Goal: Check status: Check status

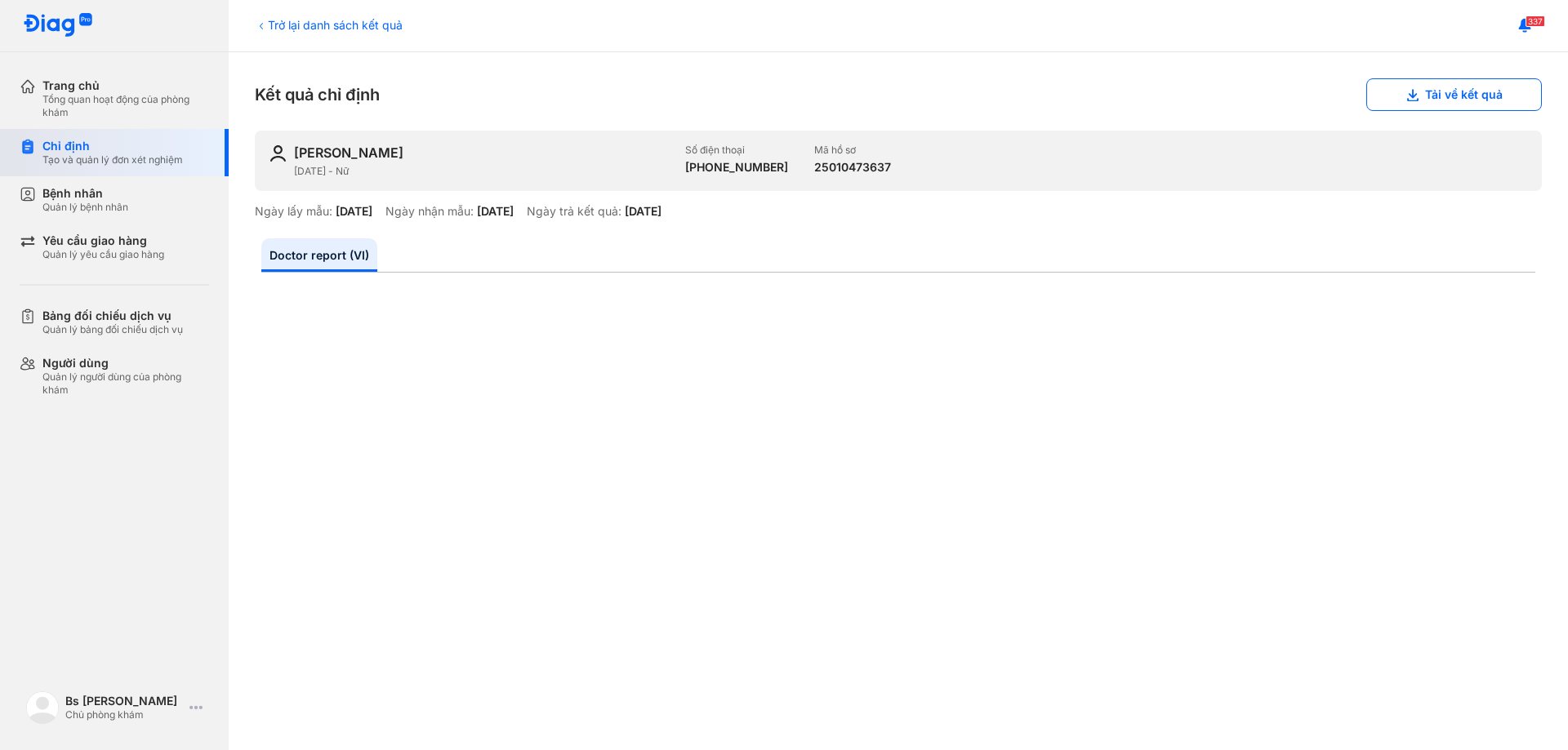
scroll to position [489, 0]
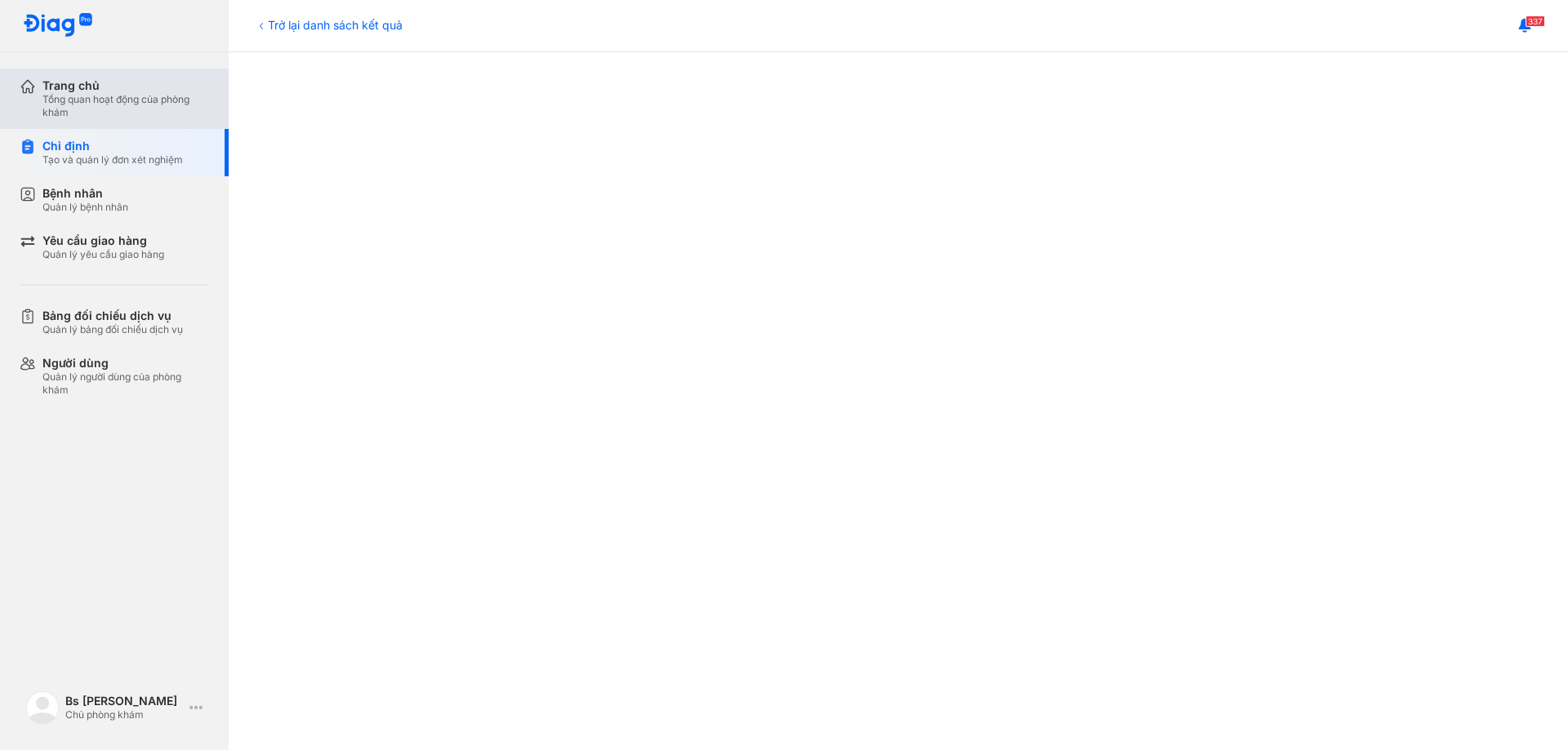
click at [108, 96] on div "Tổng quan hoạt động của phòng khám" at bounding box center [125, 106] width 167 height 26
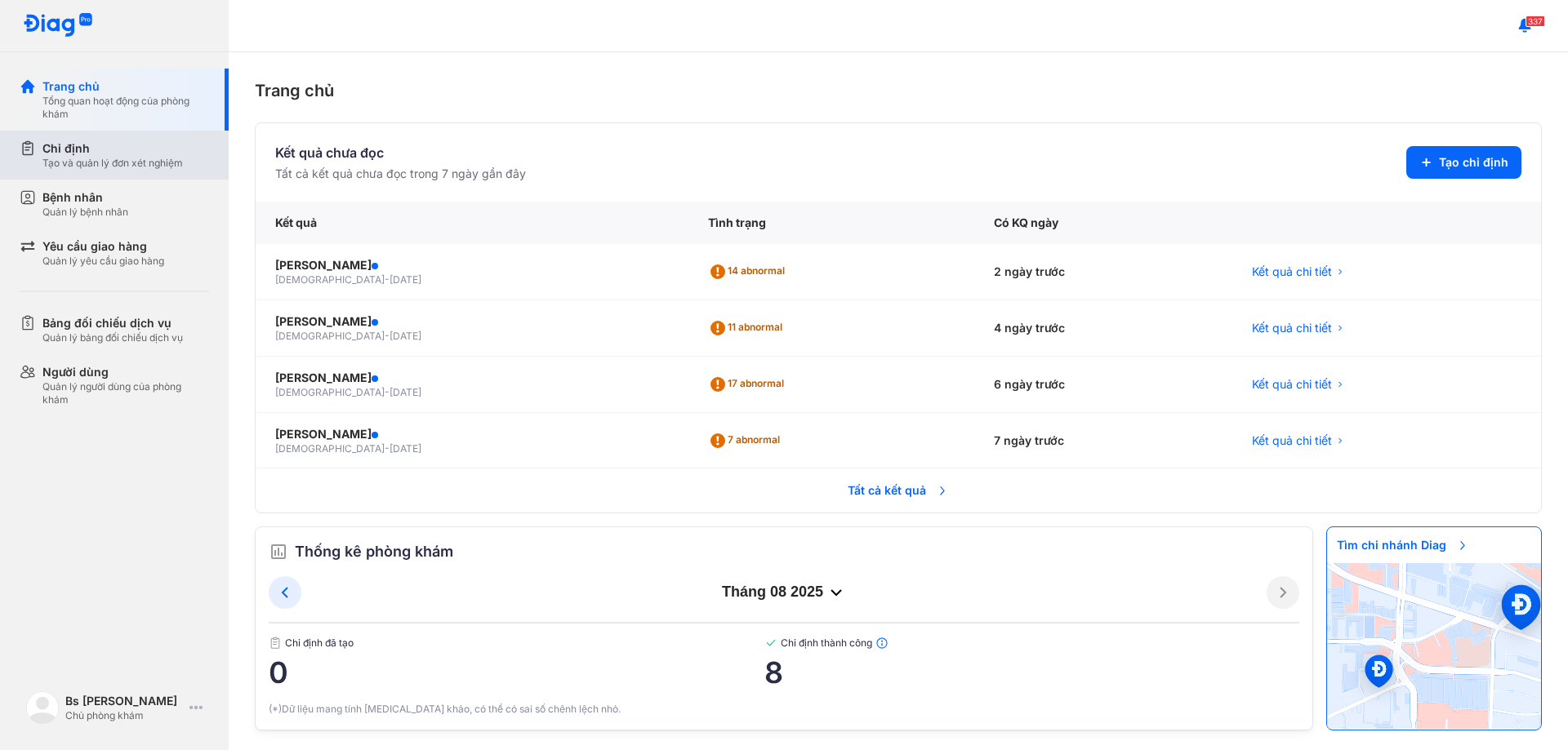
click at [113, 155] on div "Chỉ định" at bounding box center [112, 148] width 141 height 16
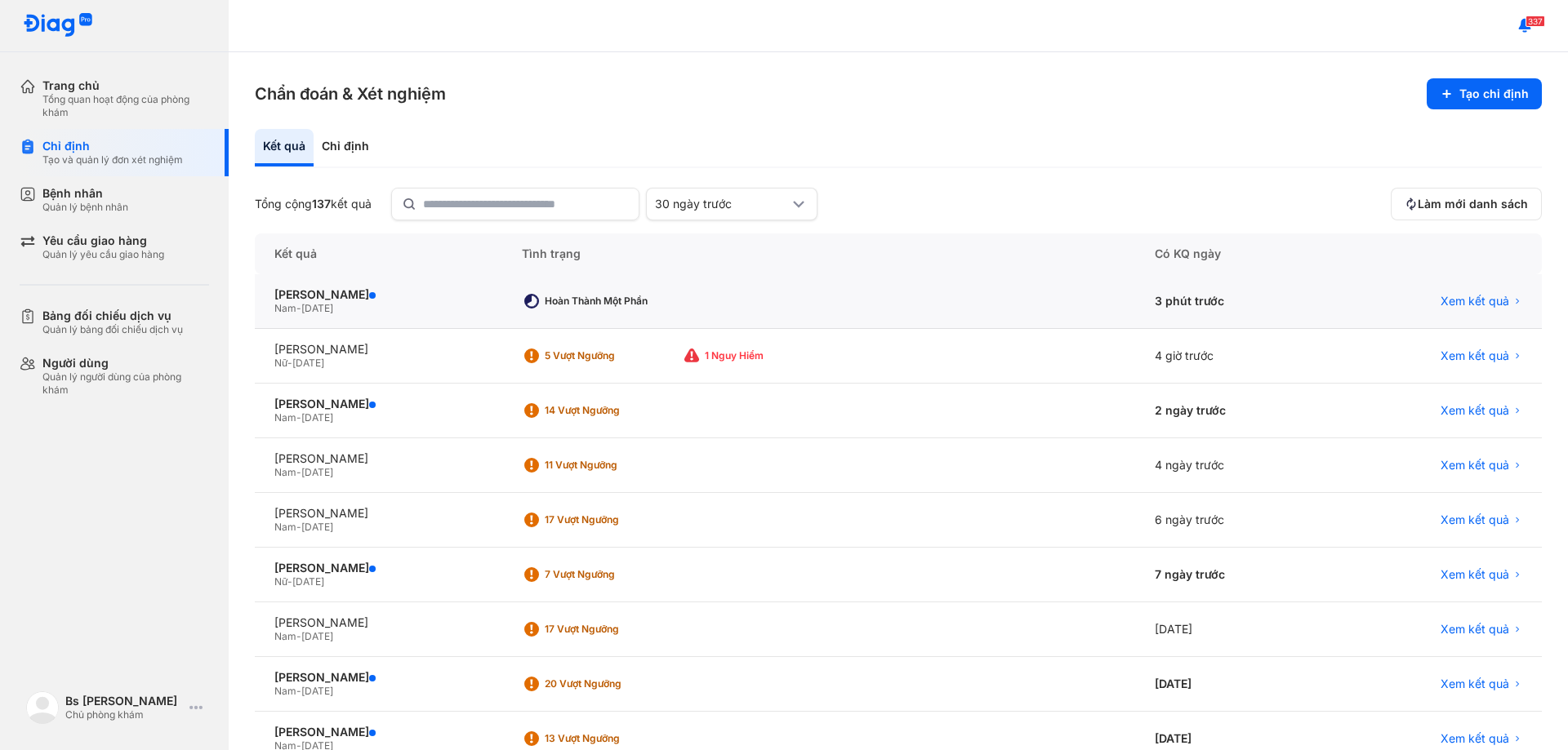
click at [934, 302] on div "Hoàn thành một phần" at bounding box center [819, 301] width 633 height 54
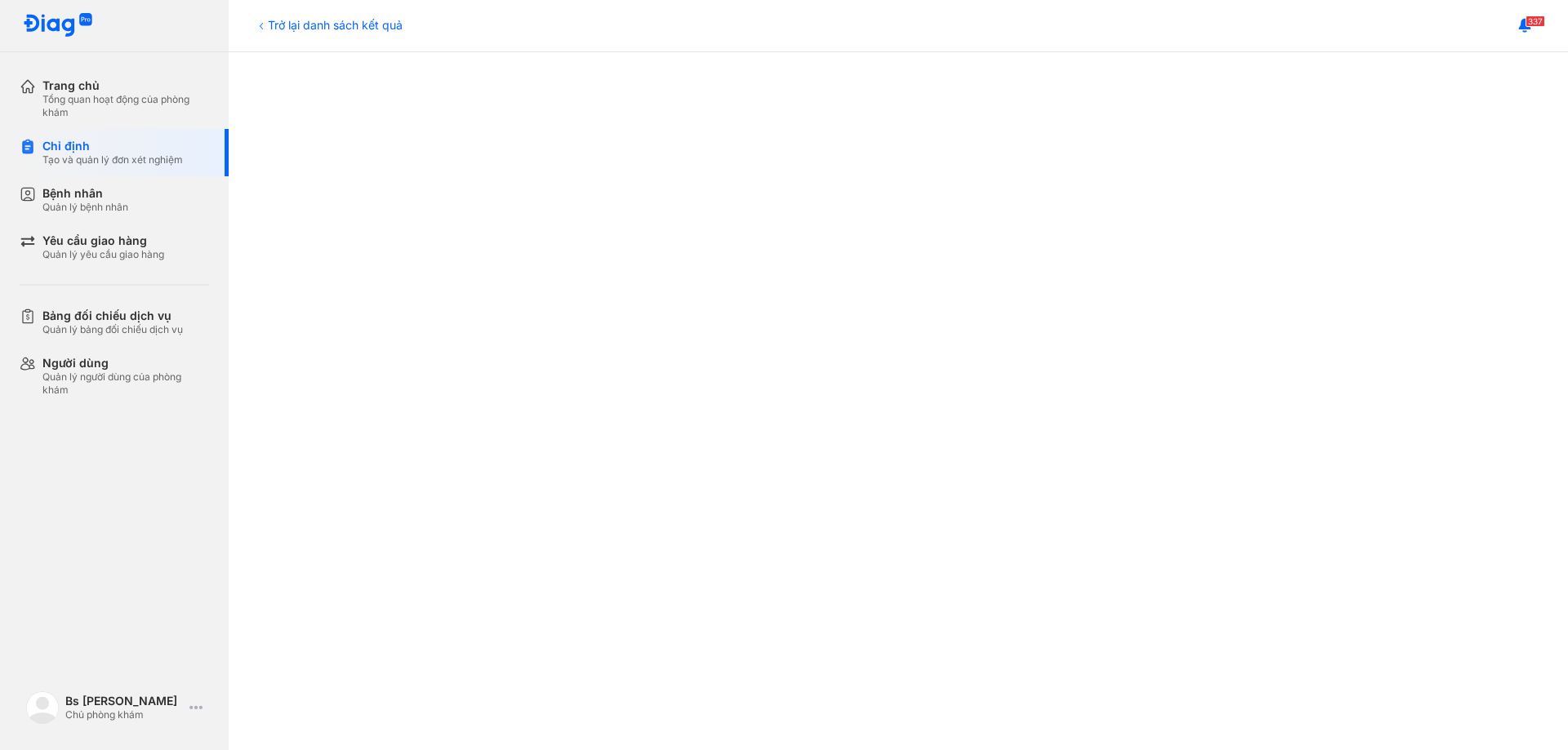
scroll to position [816, 0]
click at [87, 148] on div "Chỉ định" at bounding box center [112, 146] width 141 height 15
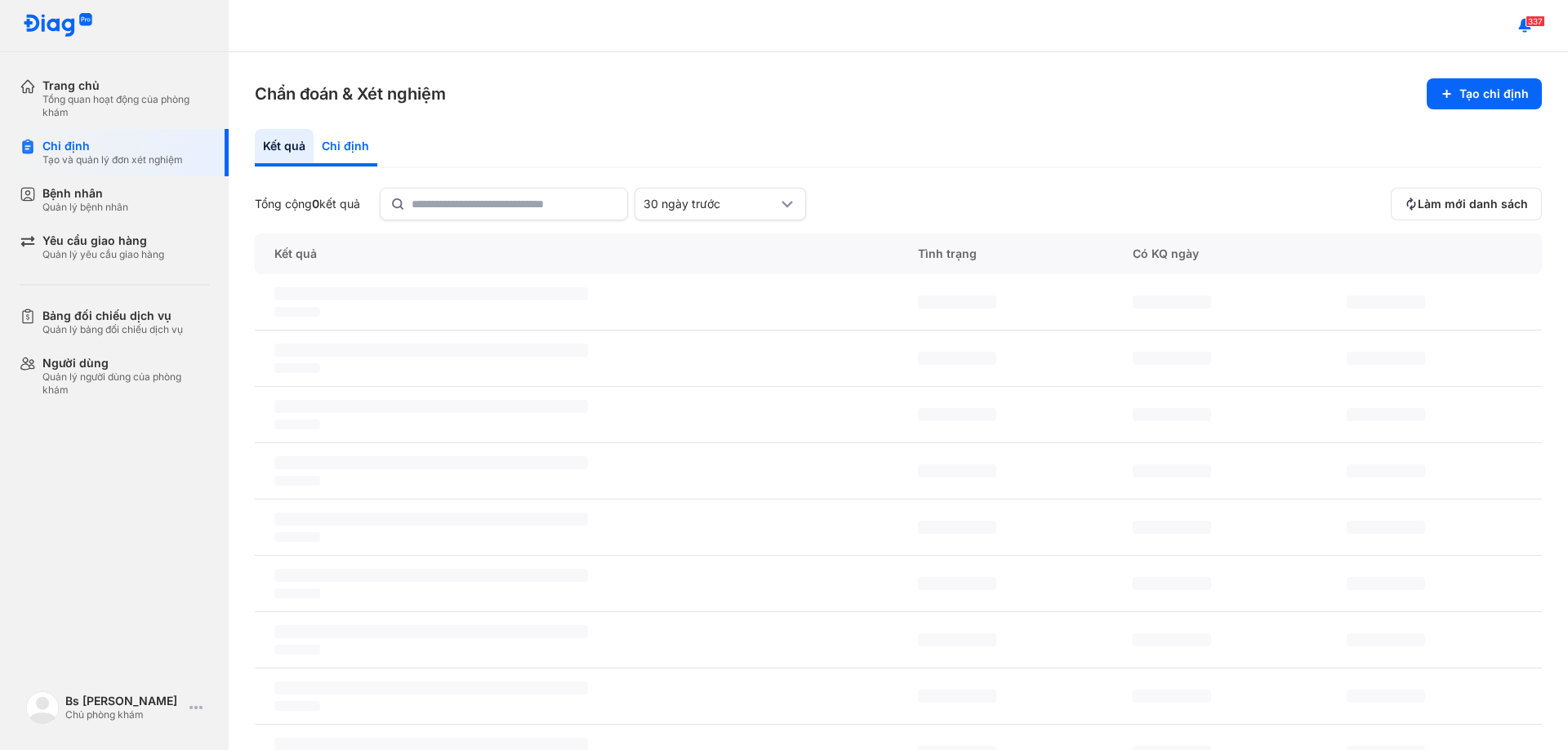
click at [358, 157] on div "Chỉ định" at bounding box center [345, 148] width 64 height 38
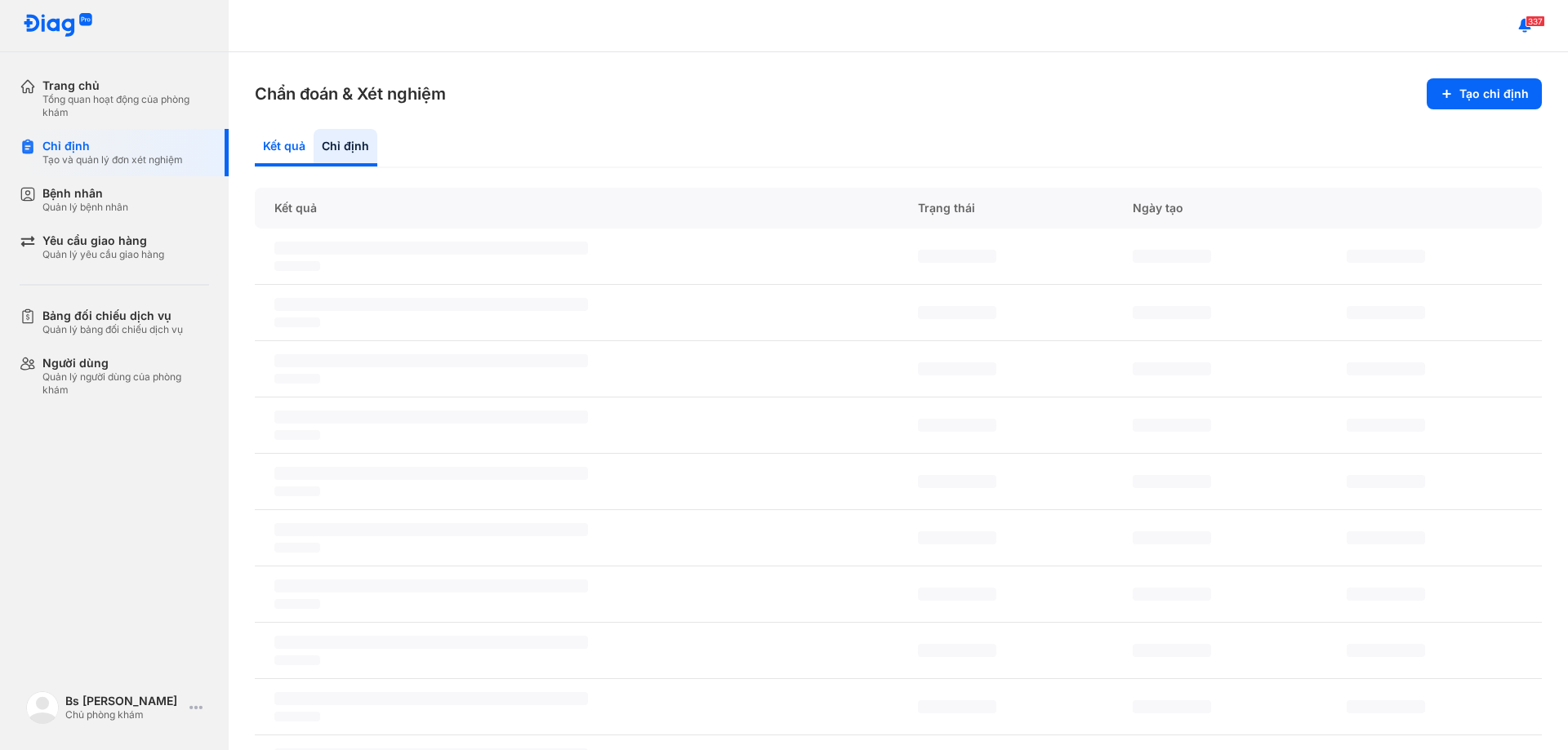
click at [313, 148] on div "Kết quả" at bounding box center [345, 148] width 64 height 38
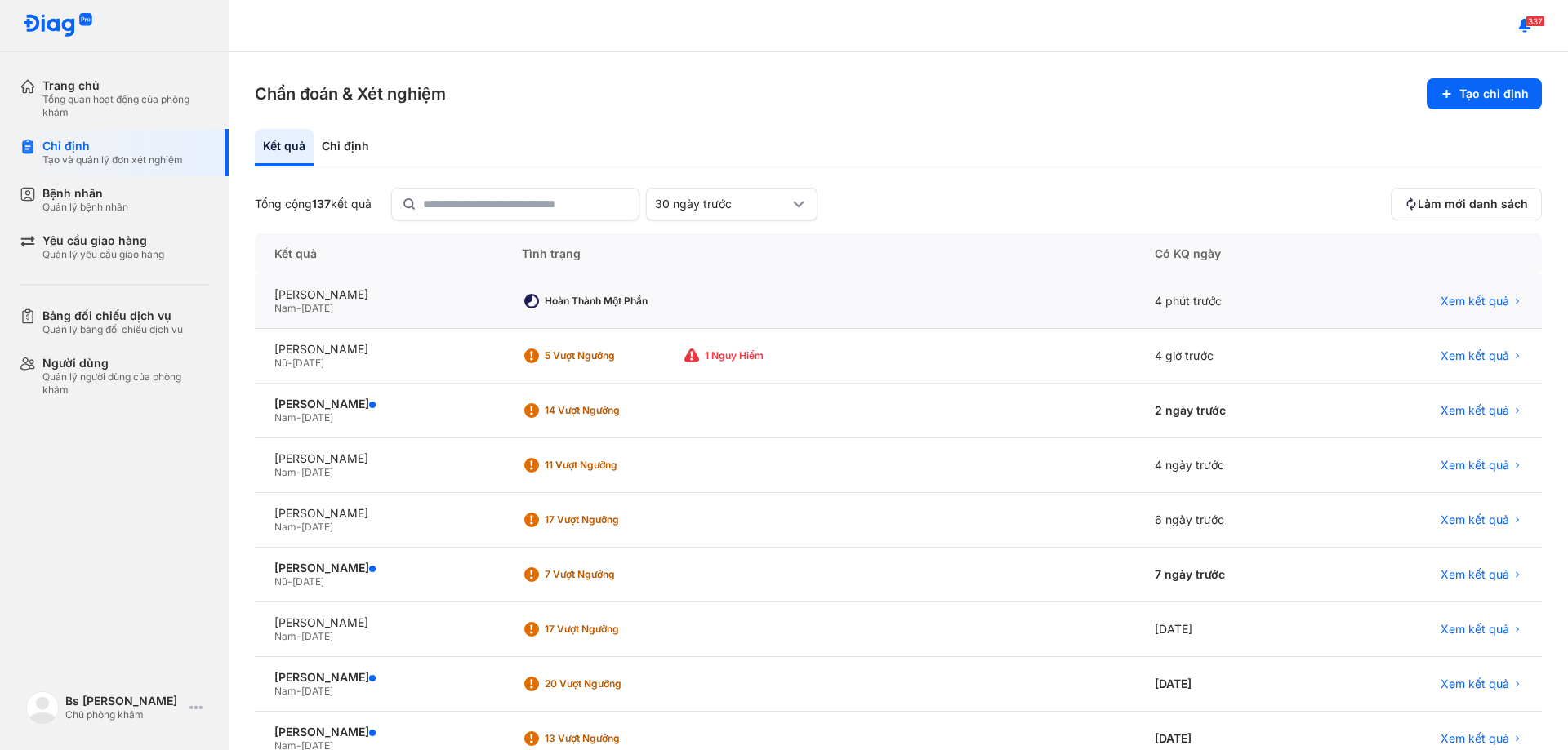
click at [823, 305] on div "Hoàn thành một phần" at bounding box center [819, 301] width 633 height 54
click at [675, 305] on div "Hoàn thành một phần" at bounding box center [610, 300] width 130 height 13
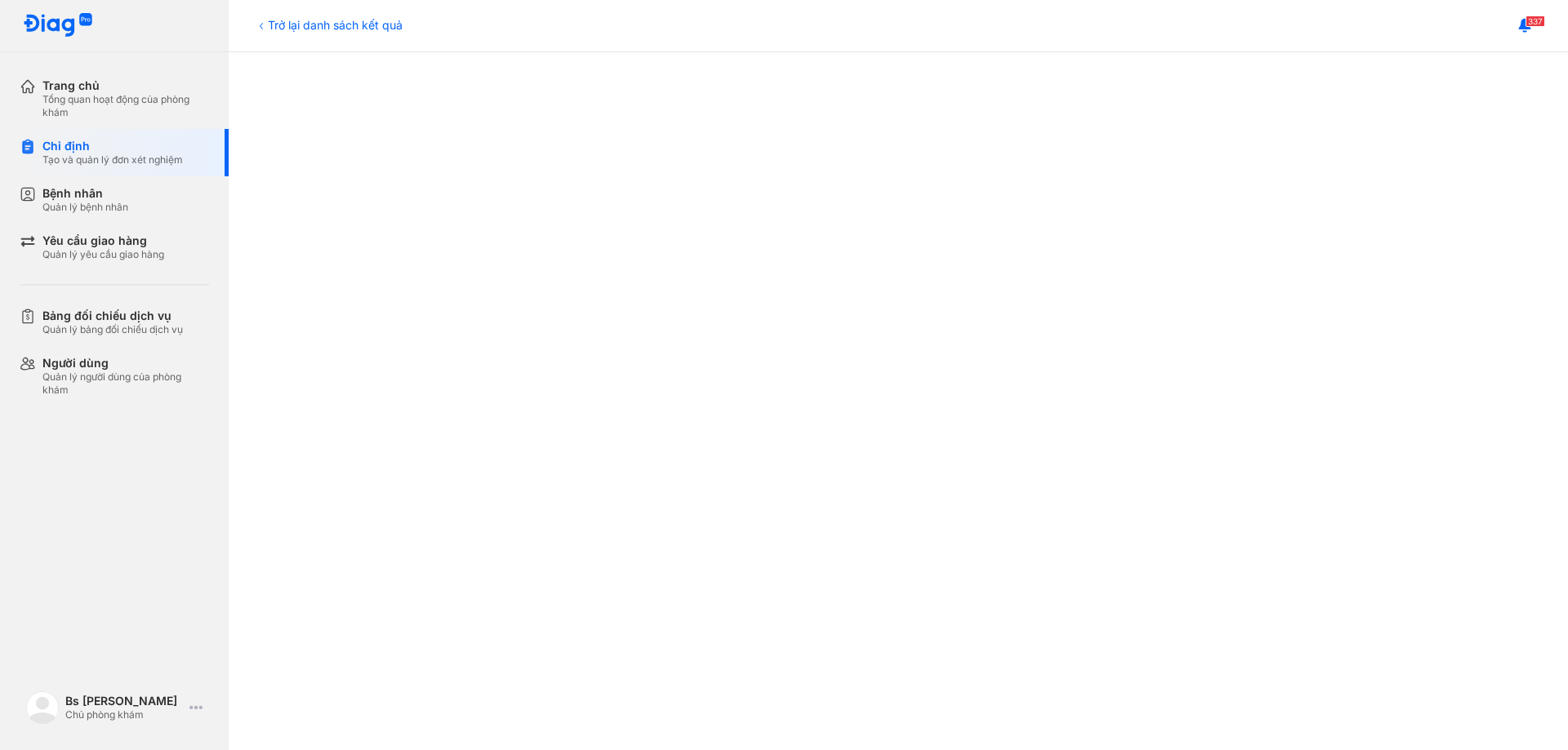
scroll to position [734, 0]
click at [103, 202] on div "Quản lý bệnh nhân" at bounding box center [85, 207] width 85 height 13
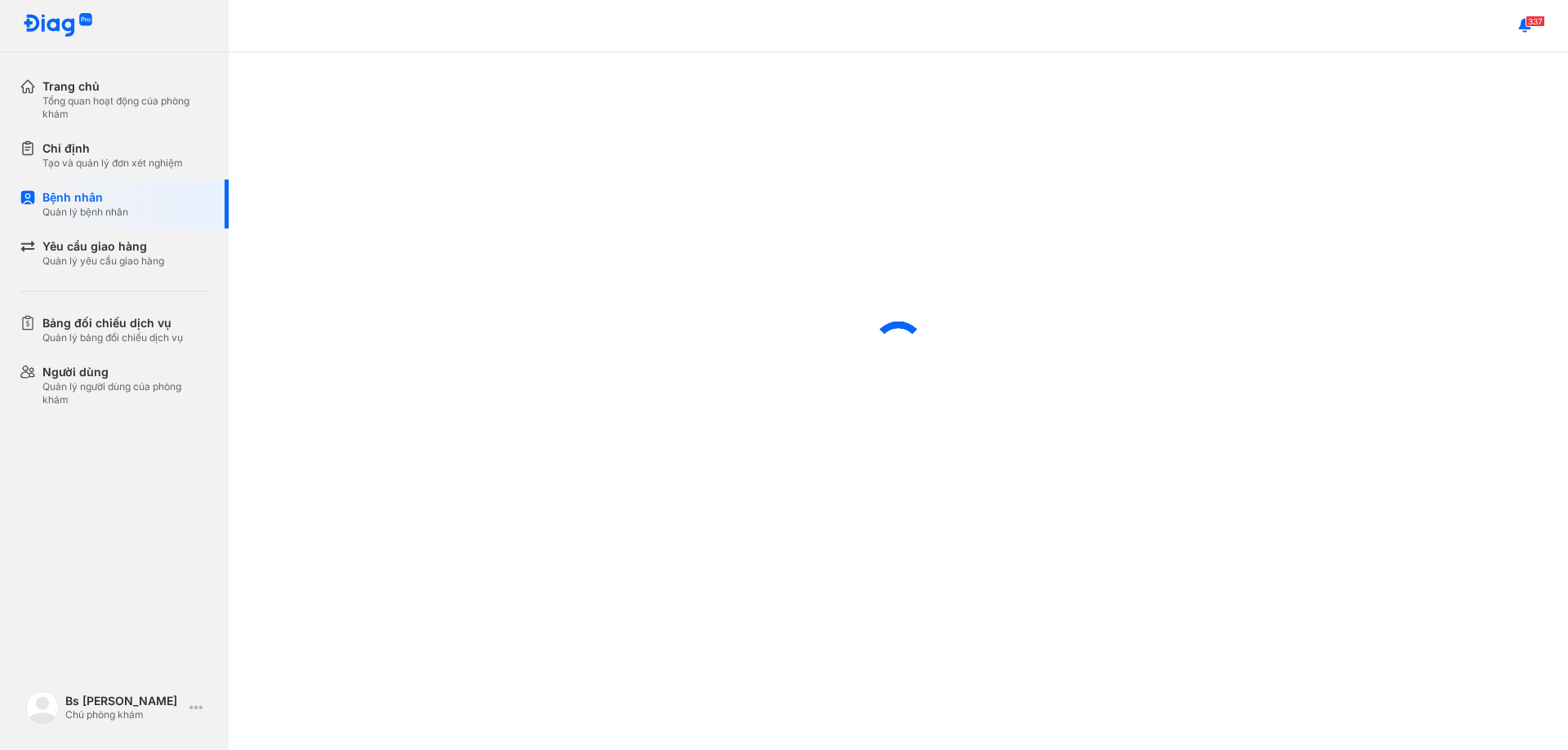
click at [132, 167] on div "Tạo và quản lý đơn xét nghiệm" at bounding box center [112, 163] width 141 height 13
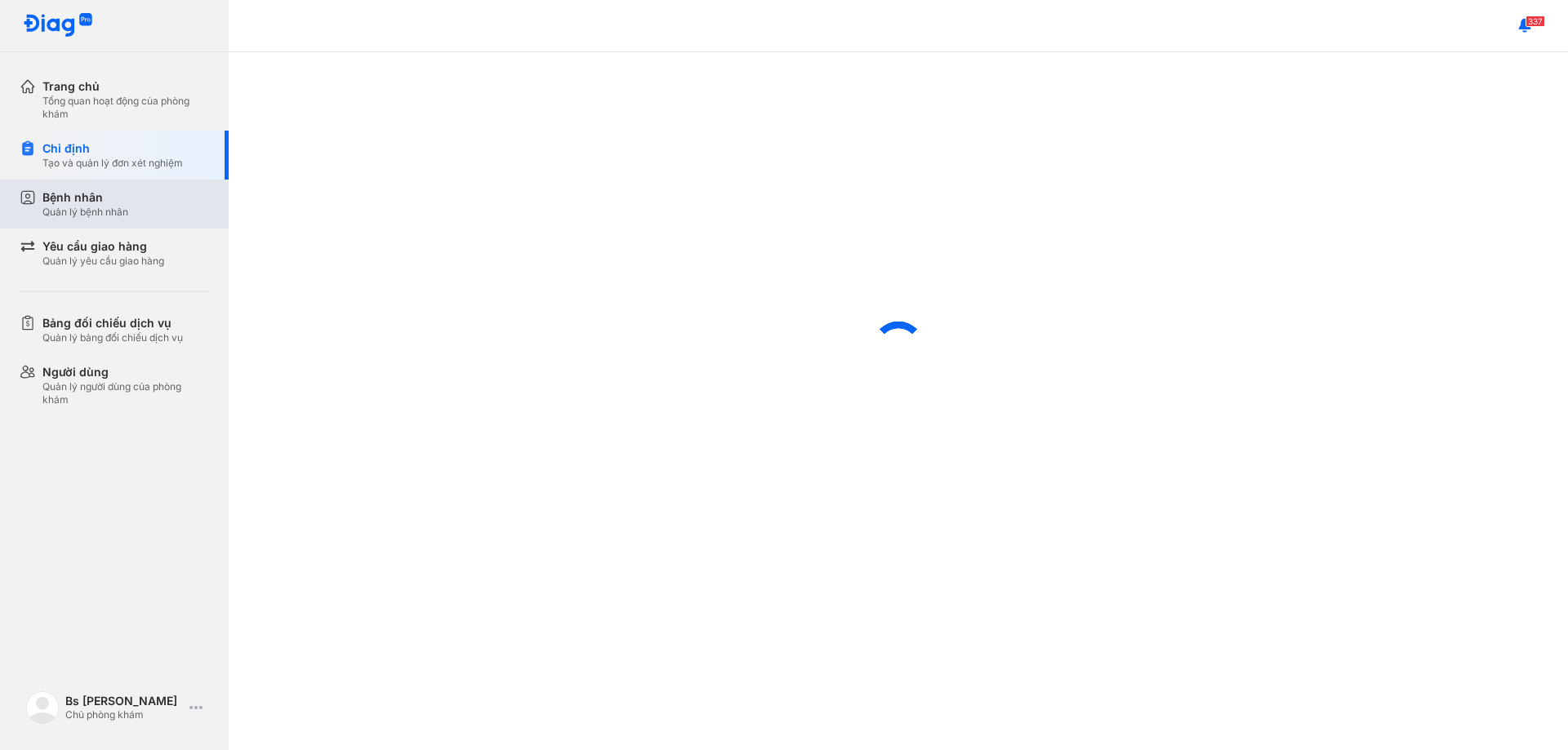
click at [105, 204] on div "Bệnh nhân" at bounding box center [85, 197] width 85 height 16
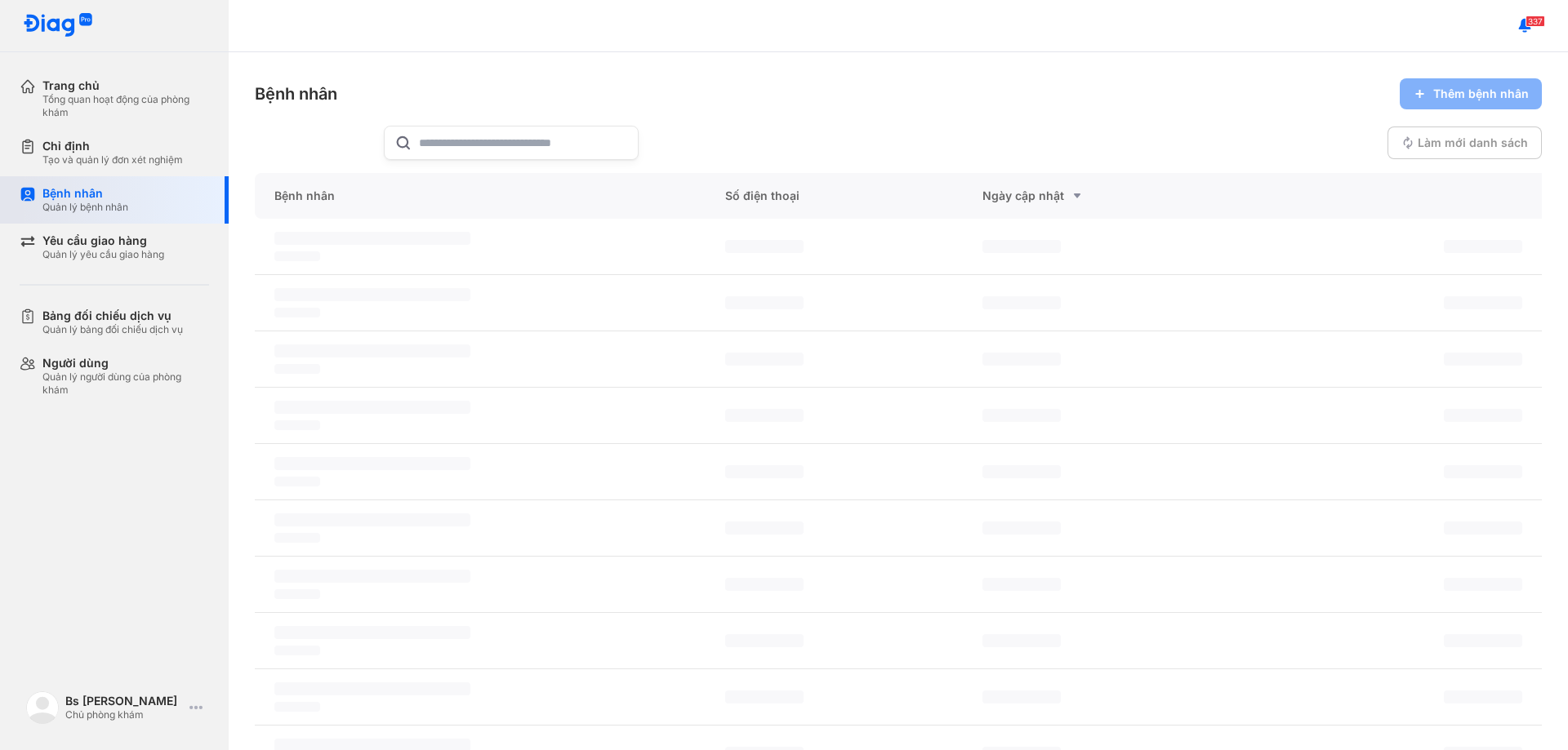
click at [133, 194] on div "Bệnh nhân Quản lý bệnh nhân" at bounding box center [125, 200] width 167 height 28
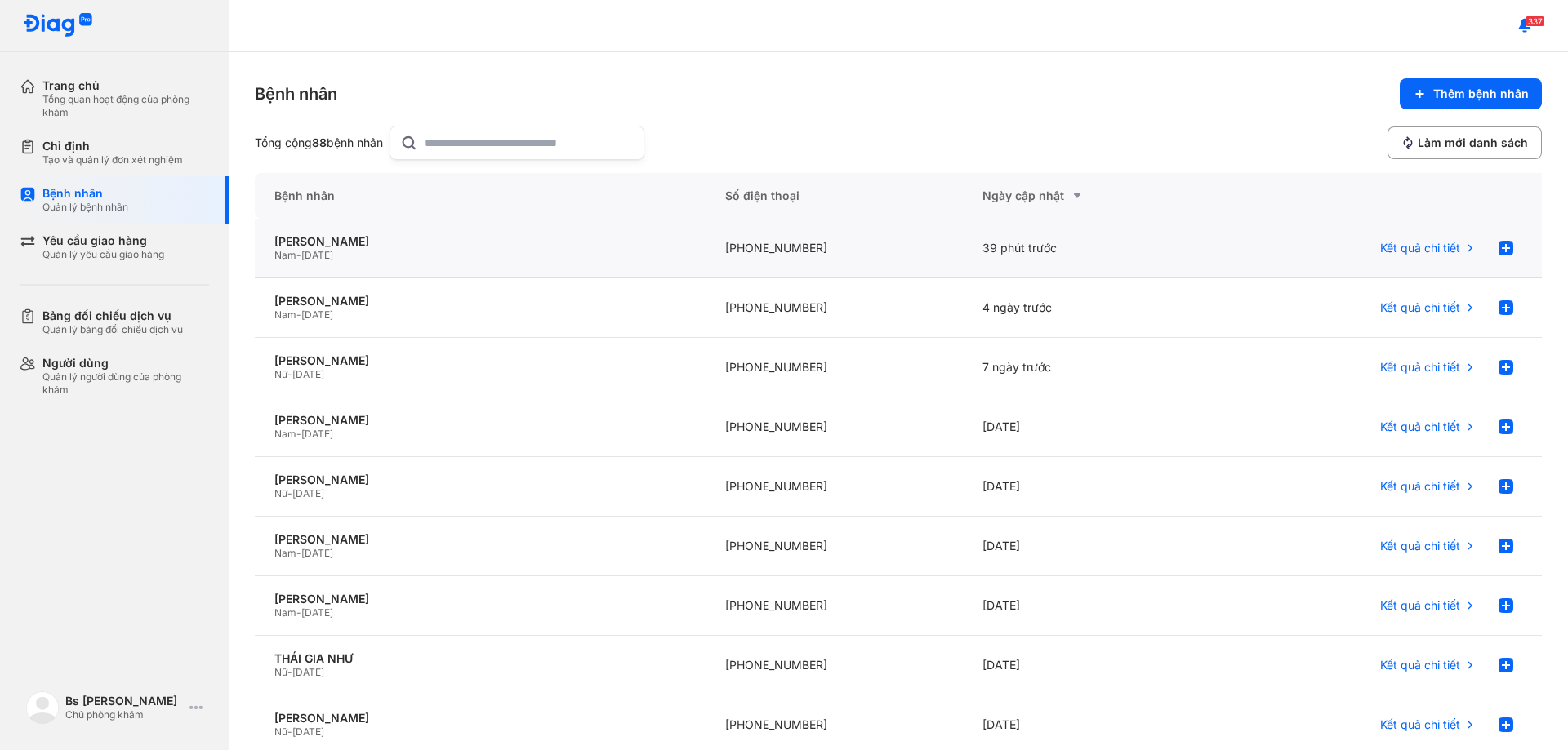
click at [1199, 249] on div "39 phút trước" at bounding box center [1091, 248] width 257 height 60
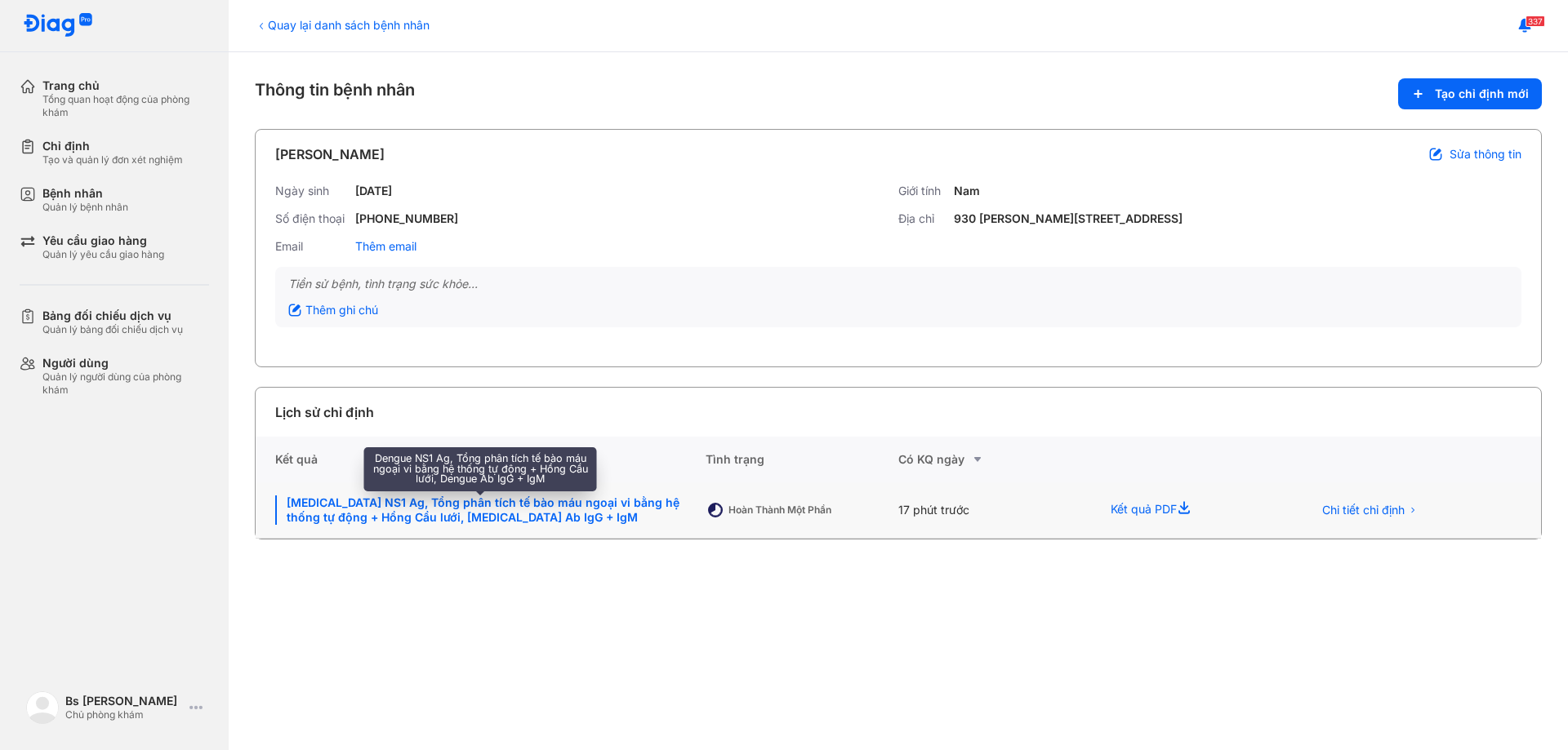
click at [495, 506] on div "[MEDICAL_DATA] NS1 Ag, Tổng phân tích tế bào máu ngoại vi bằng hệ thống tự động…" at bounding box center [481, 510] width 411 height 29
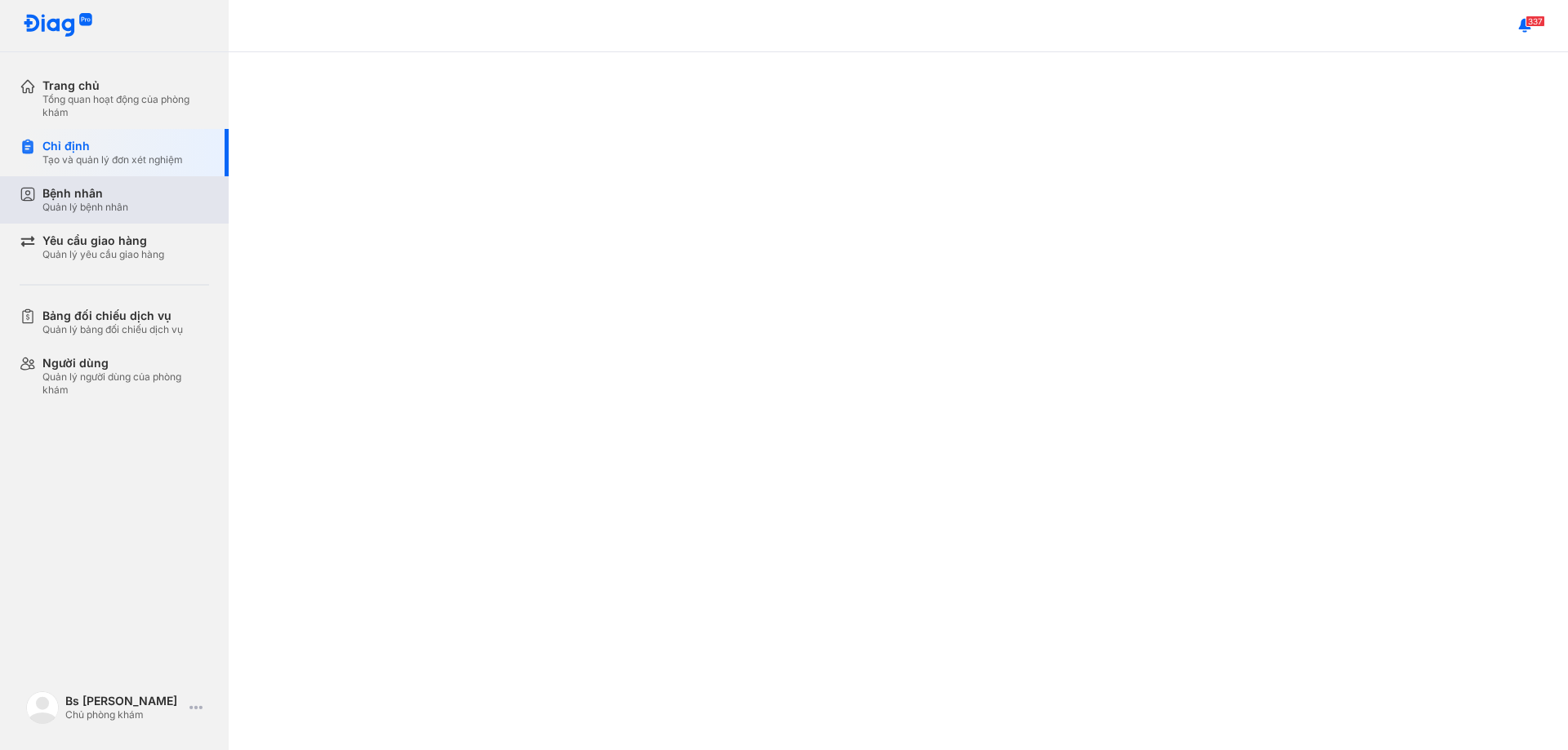
click at [114, 212] on div "Quản lý bệnh nhân" at bounding box center [85, 207] width 85 height 13
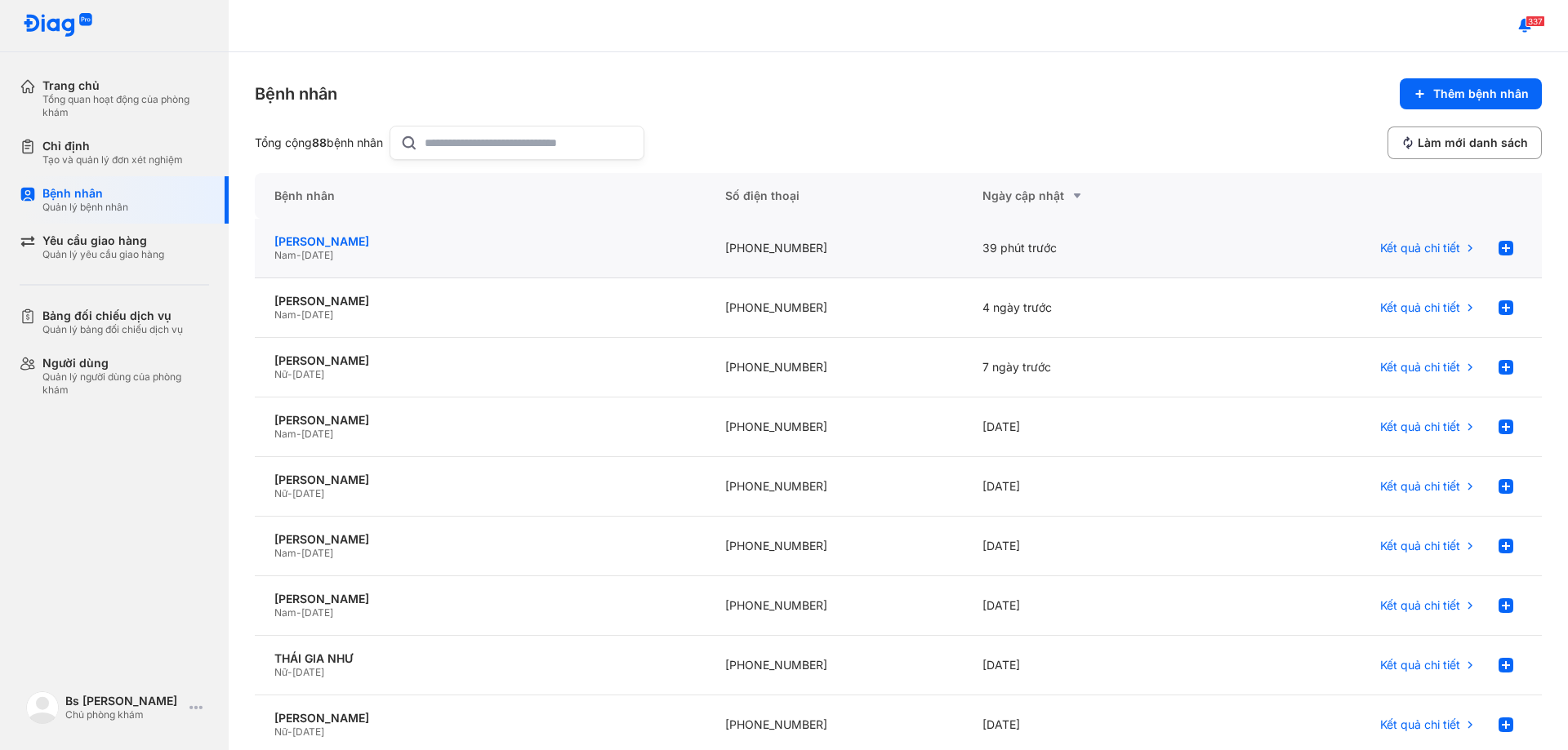
click at [629, 238] on div "[PERSON_NAME]" at bounding box center [480, 241] width 412 height 15
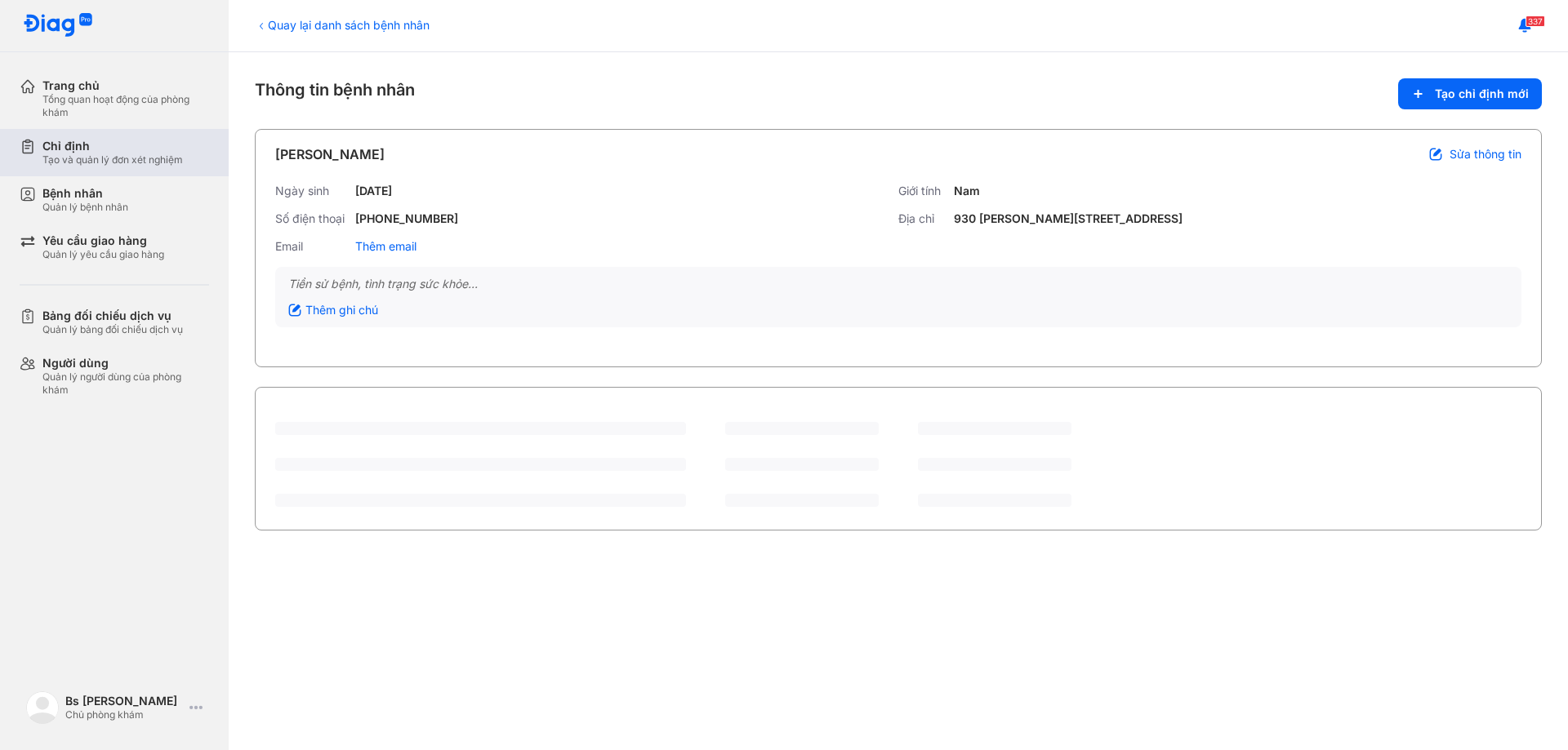
click at [125, 154] on div "Tạo và quản lý đơn xét nghiệm" at bounding box center [112, 160] width 141 height 13
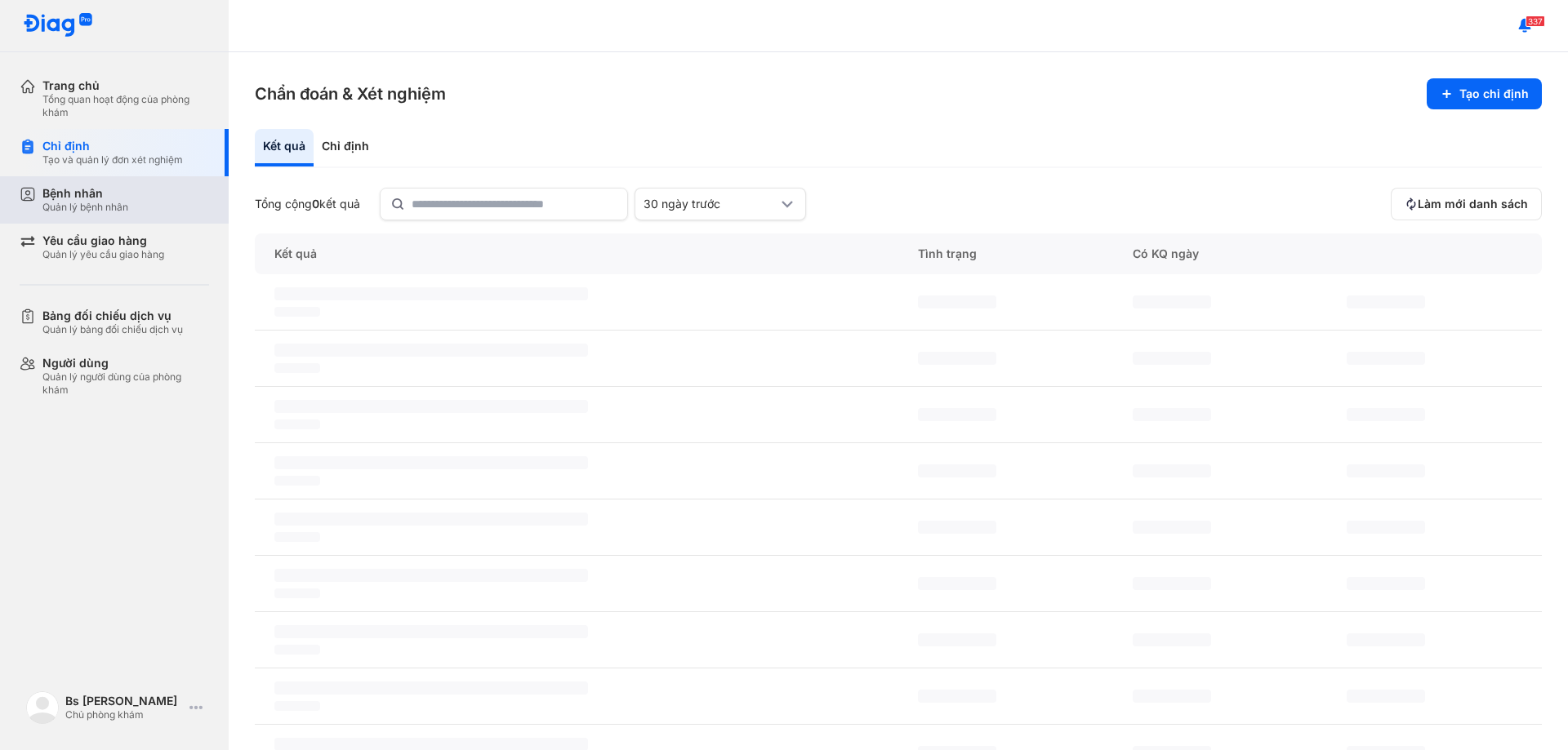
click at [127, 207] on div "Quản lý bệnh nhân" at bounding box center [85, 207] width 85 height 13
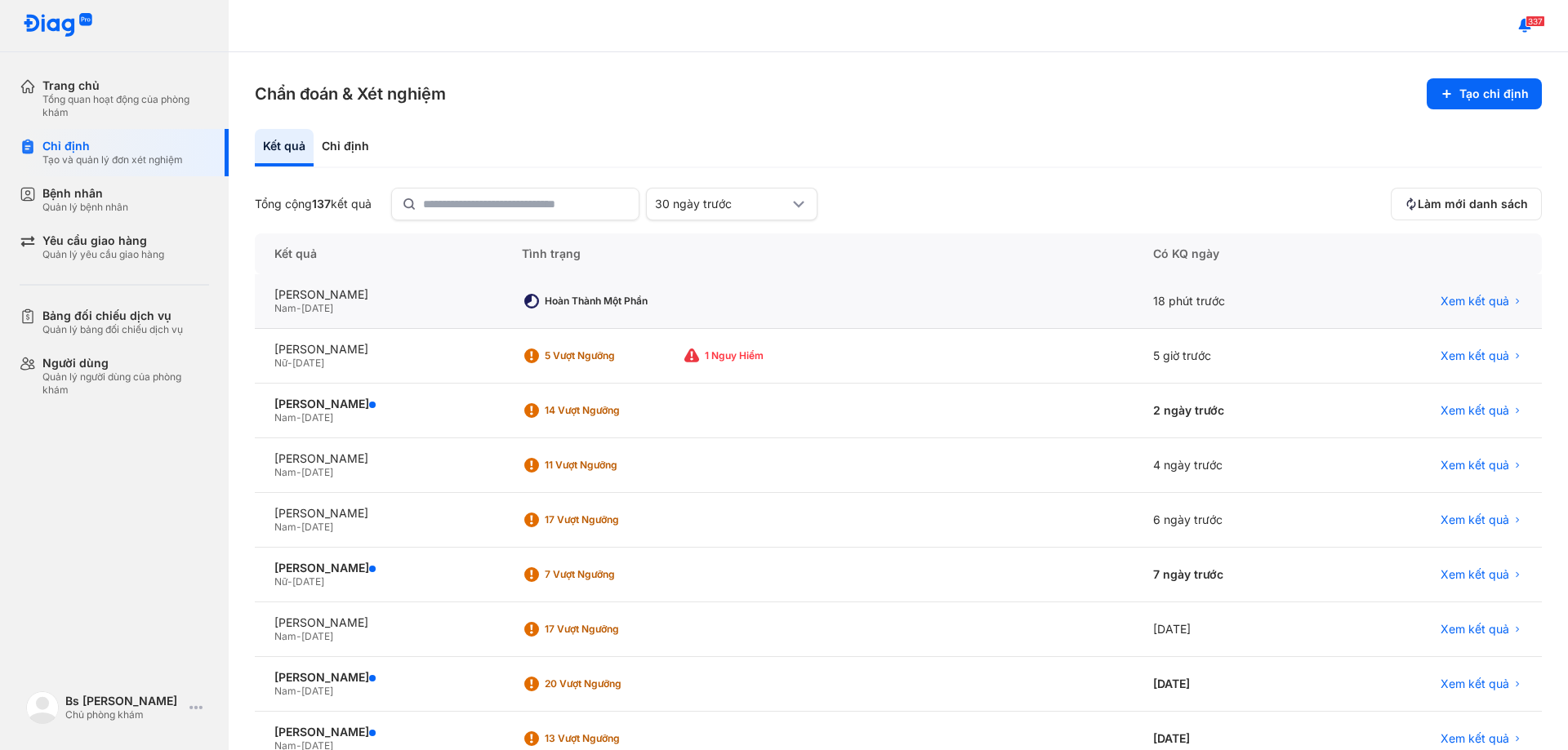
click at [777, 321] on div "Hoàn thành một phần" at bounding box center [819, 301] width 632 height 54
click at [1330, 261] on div "Có KQ ngày" at bounding box center [1436, 253] width 212 height 41
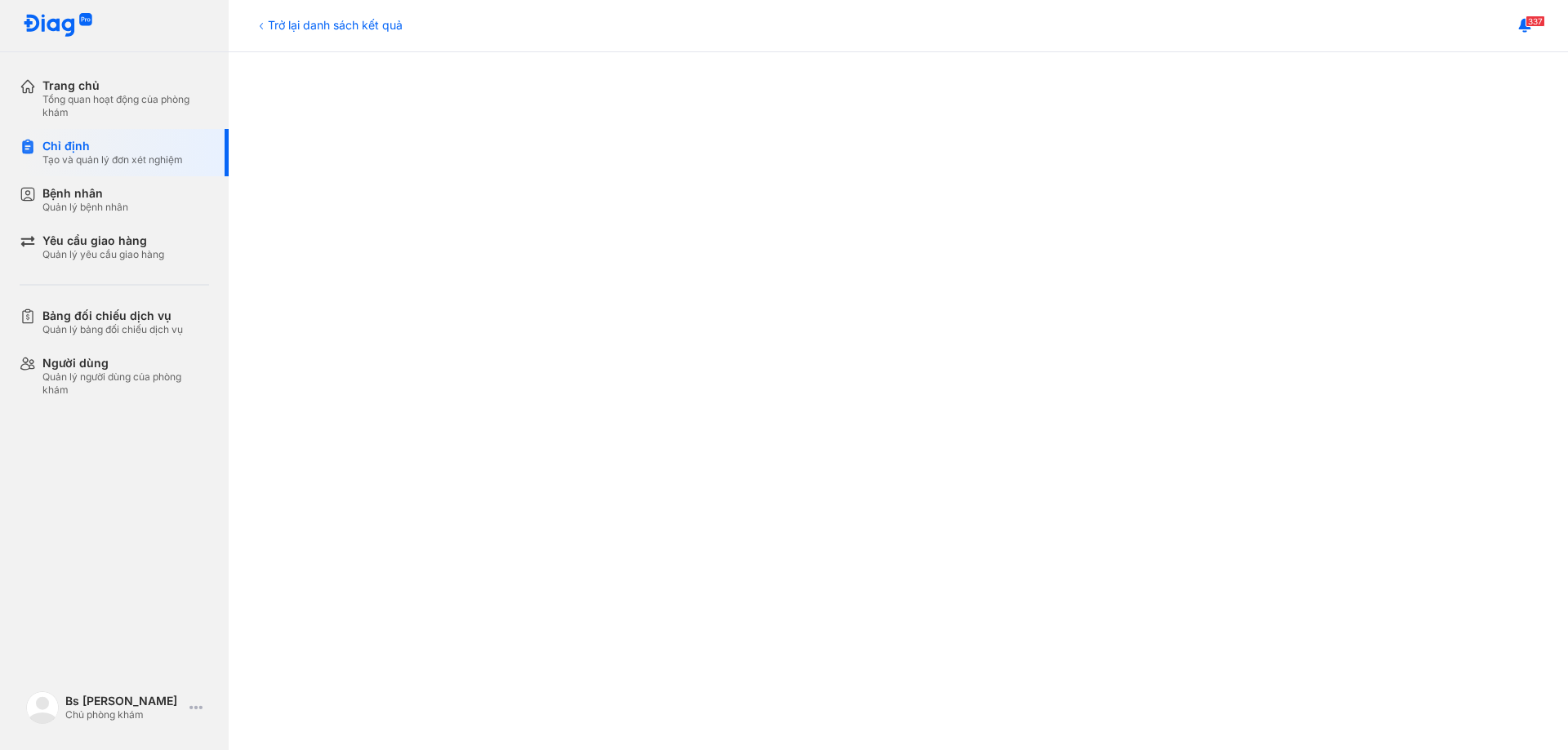
scroll to position [816, 0]
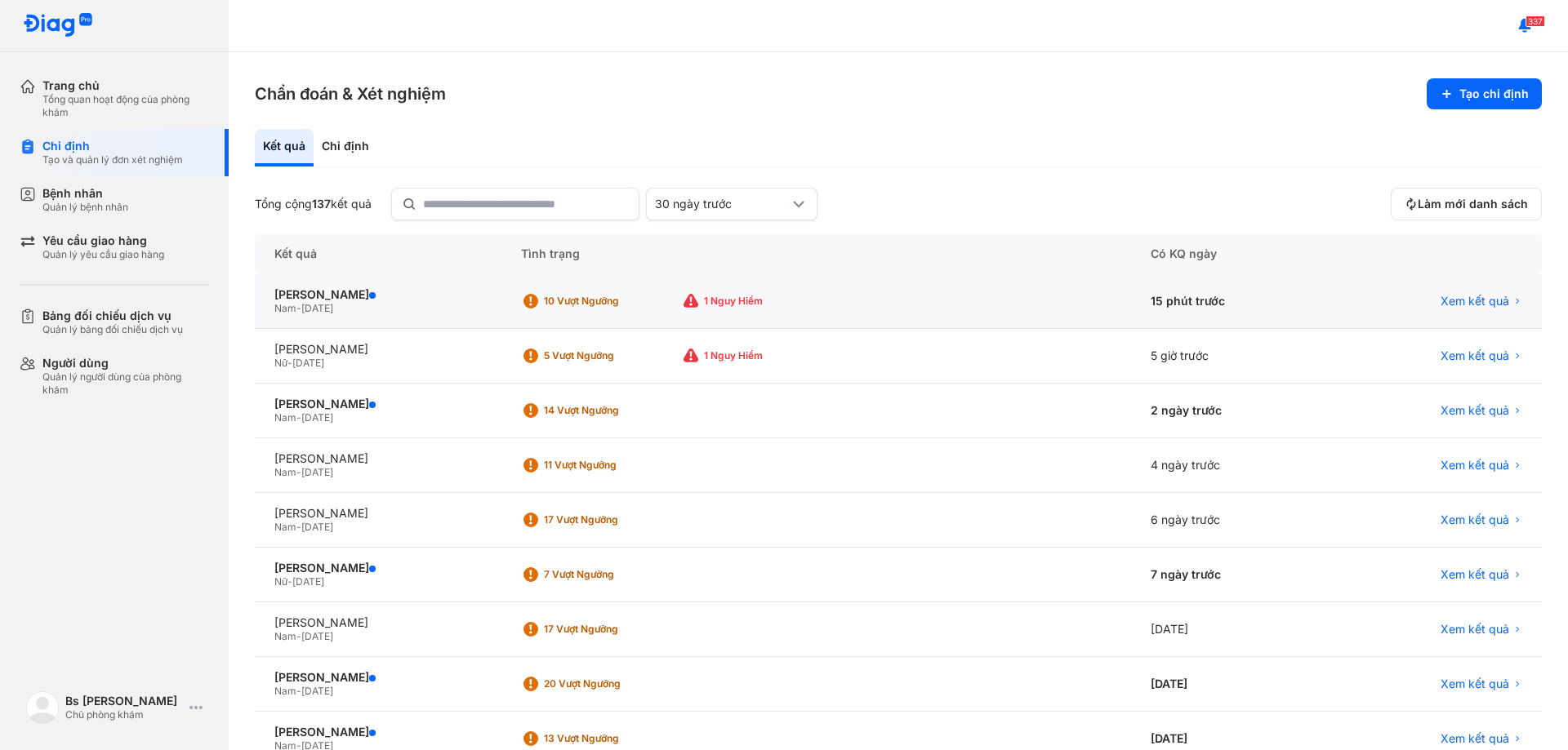
click at [858, 320] on div "10 Vượt ngưỡng 1 Nguy hiểm" at bounding box center [816, 301] width 629 height 54
click at [1188, 293] on div "15 phút trước" at bounding box center [1230, 301] width 199 height 54
click at [366, 307] on div "Nam - [DATE]" at bounding box center [378, 308] width 207 height 13
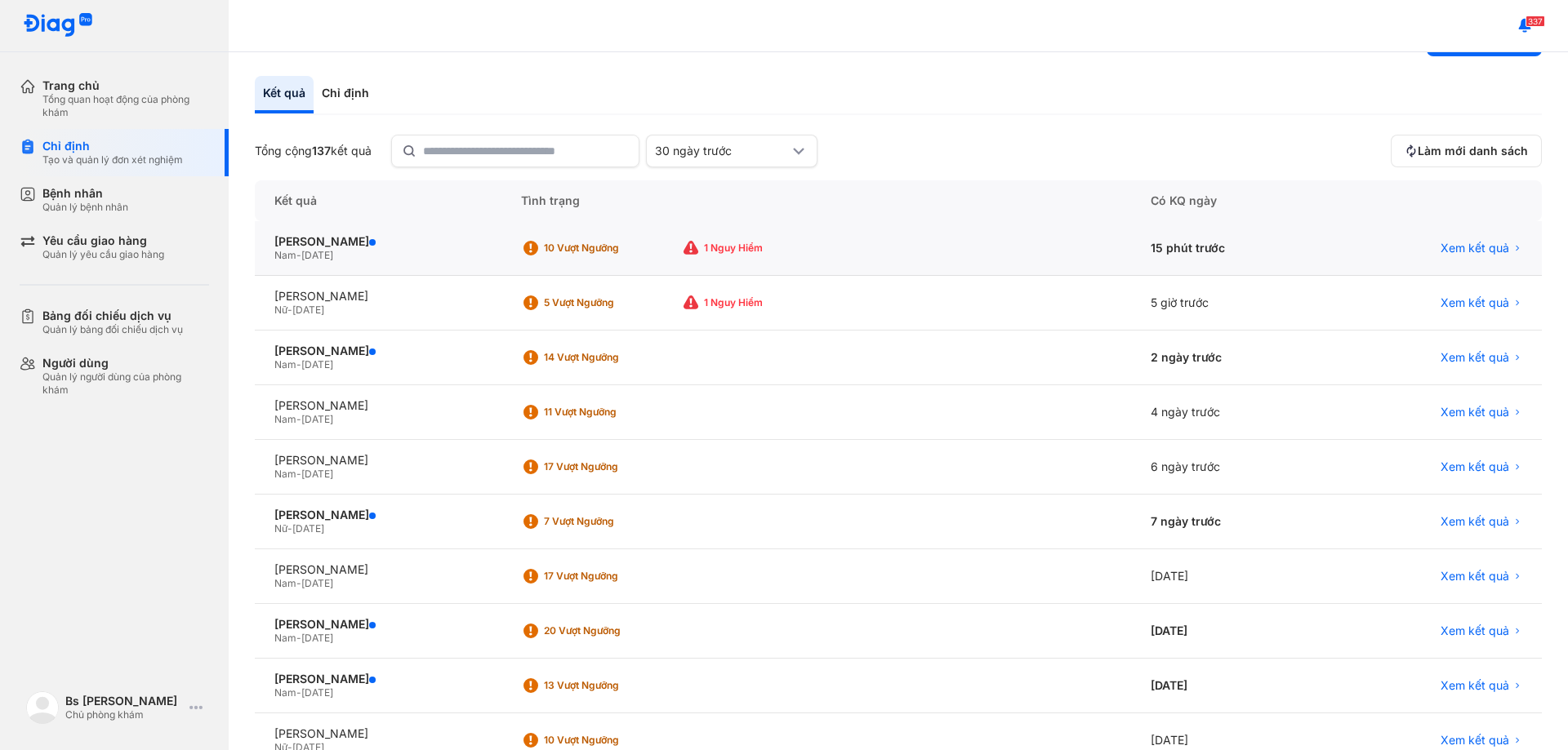
scroll to position [82, 0]
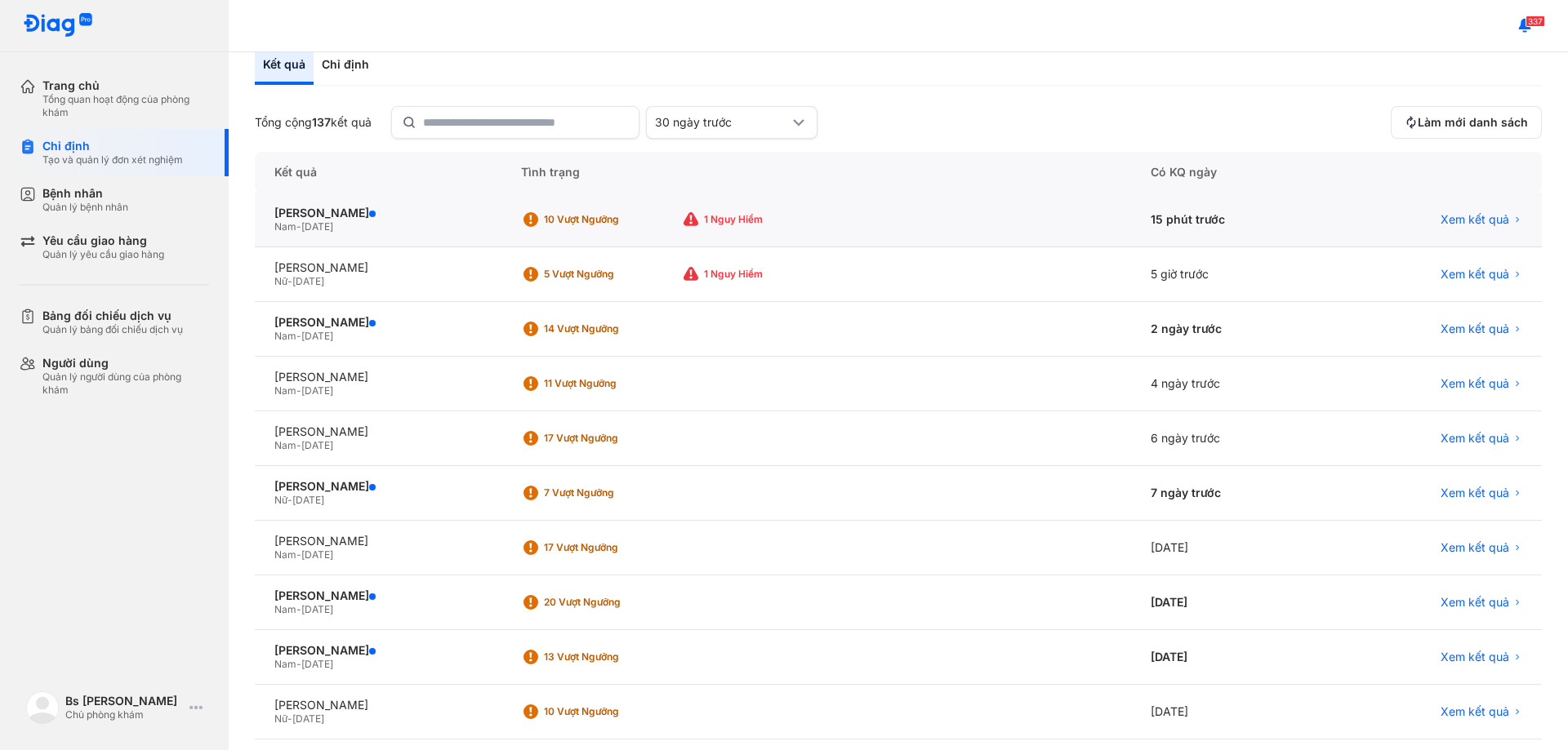
click at [1204, 222] on div "15 phút trước" at bounding box center [1230, 219] width 199 height 54
click at [1452, 216] on span "Xem kết quả" at bounding box center [1474, 219] width 68 height 15
click at [1472, 219] on span "Xem kết quả" at bounding box center [1474, 219] width 68 height 15
click at [129, 155] on div "Tạo và quản lý đơn xét nghiệm" at bounding box center [112, 160] width 141 height 13
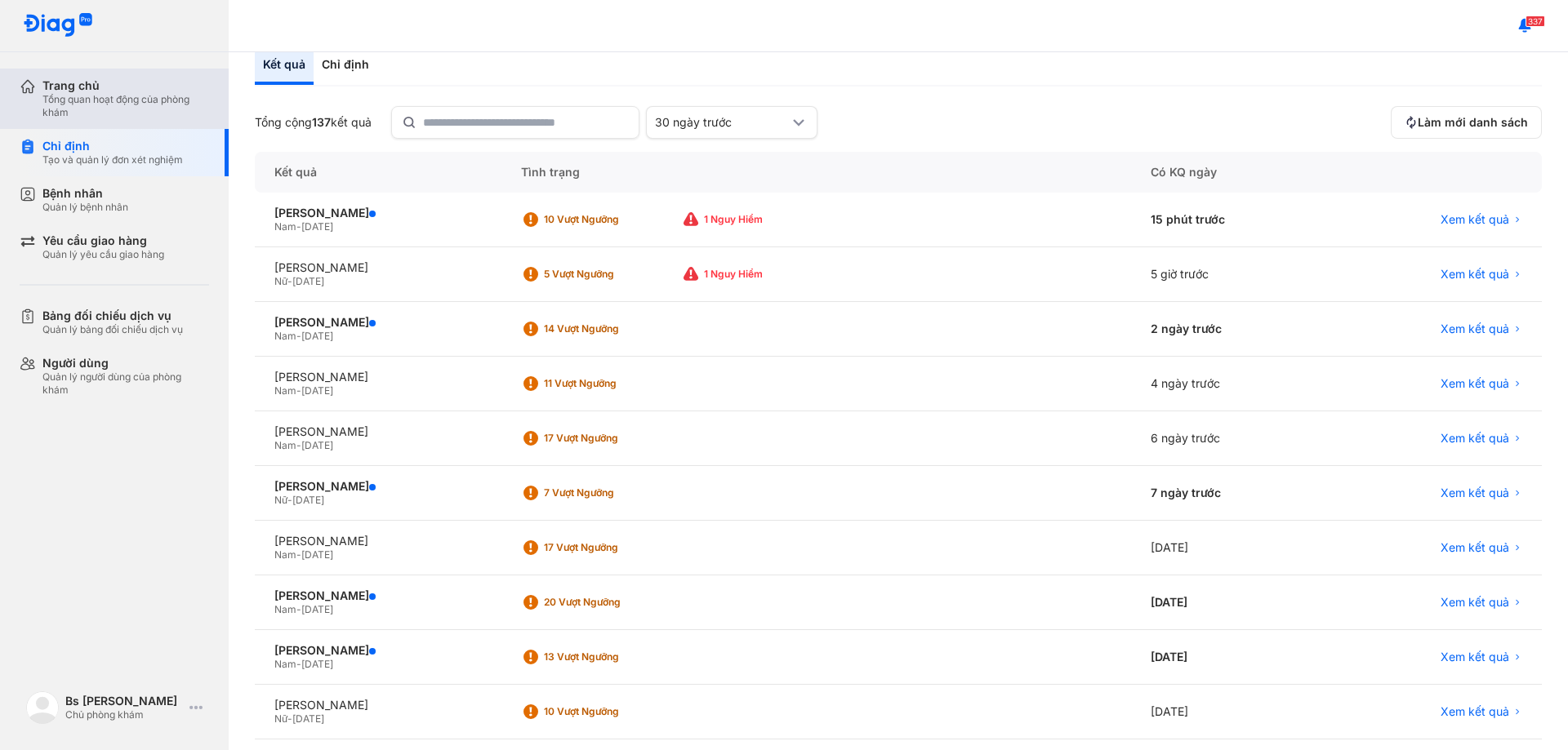
click at [132, 91] on div "Trang chủ" at bounding box center [125, 85] width 167 height 15
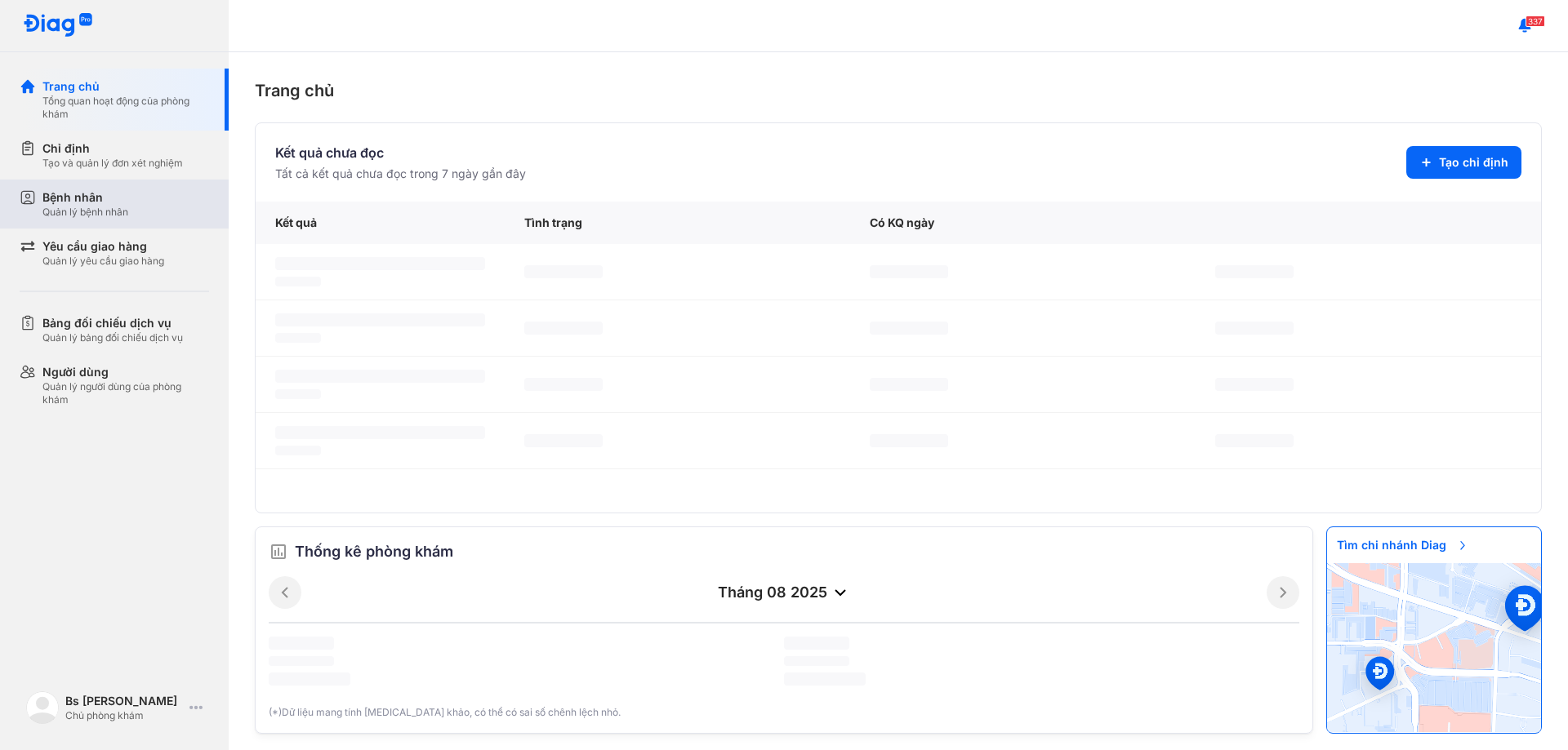
click at [149, 211] on div "Bệnh nhân Quản lý bệnh nhân" at bounding box center [125, 204] width 167 height 29
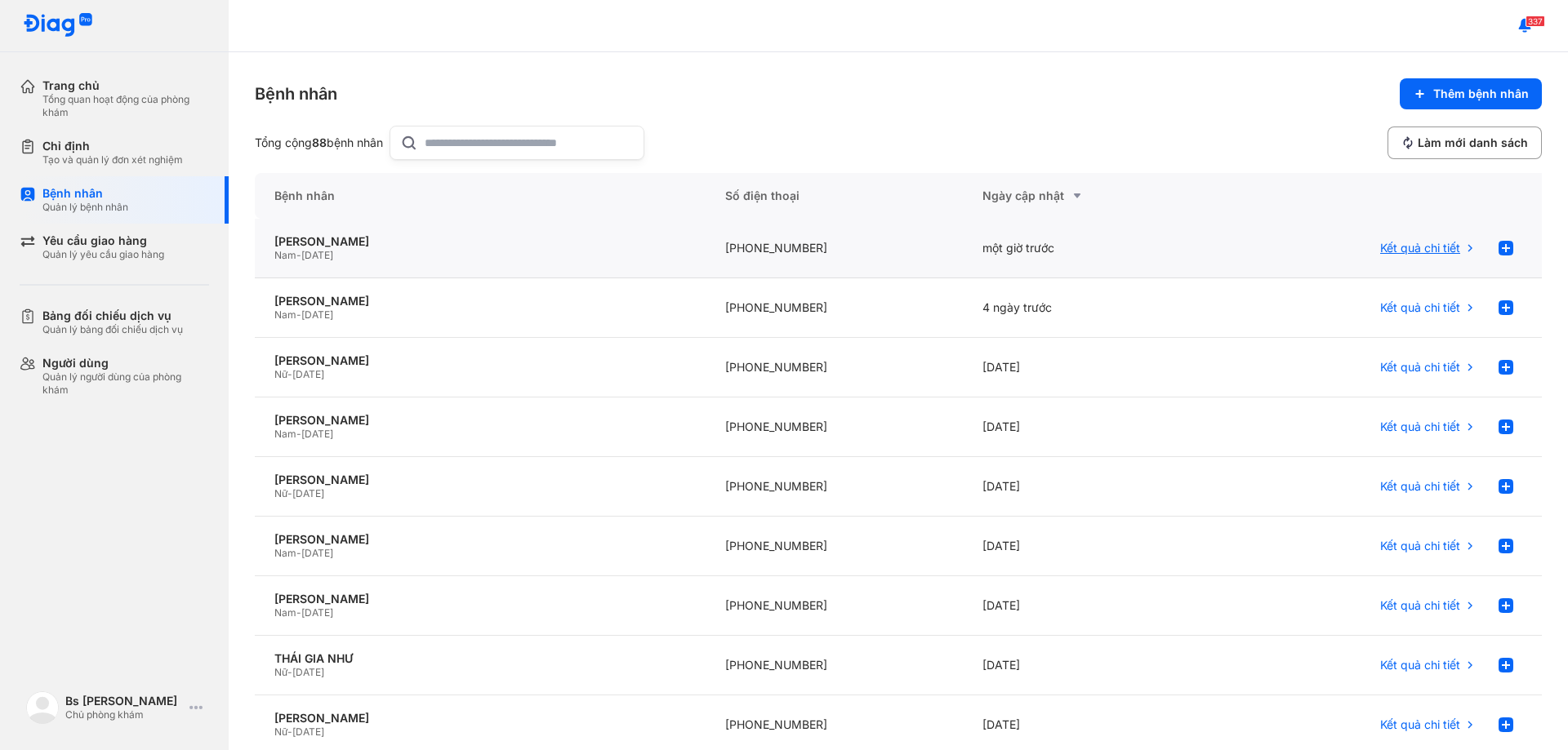
click at [1410, 248] on span "Kết quả chi tiết" at bounding box center [1419, 248] width 80 height 15
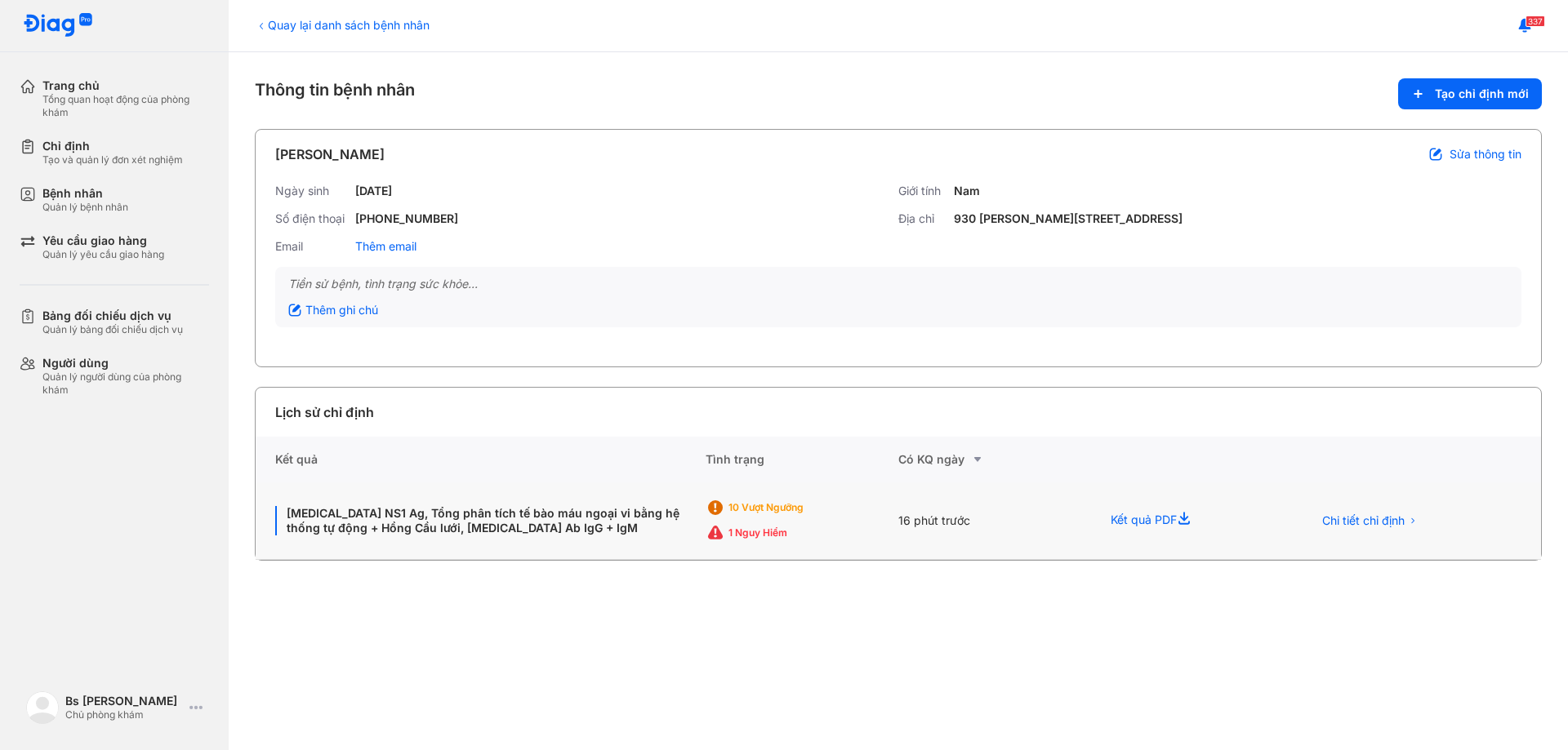
click at [1141, 523] on div "Kết quả PDF" at bounding box center [1191, 521] width 201 height 78
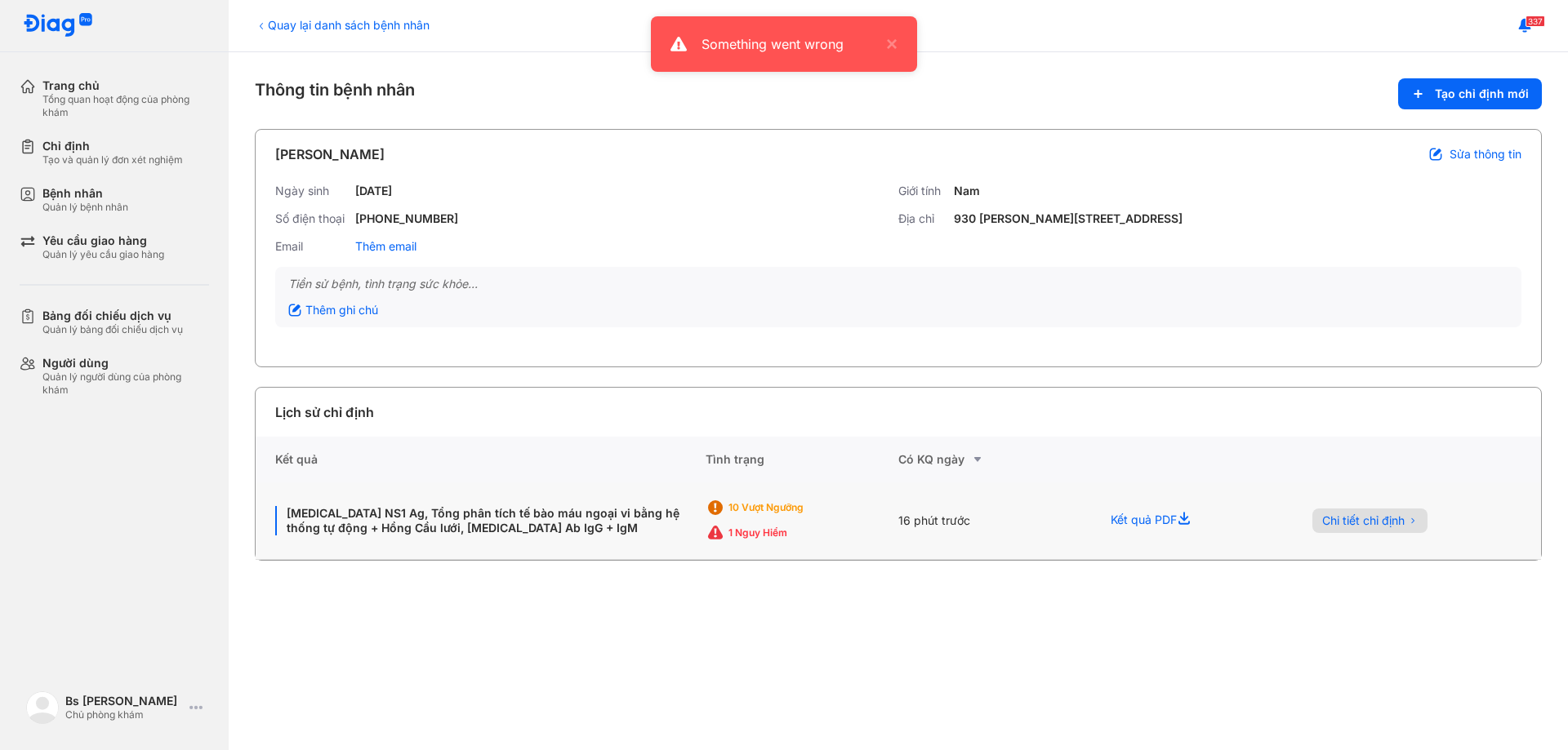
click at [1353, 520] on span "Chi tiết chỉ định" at bounding box center [1363, 520] width 83 height 15
